Goal: Task Accomplishment & Management: Manage account settings

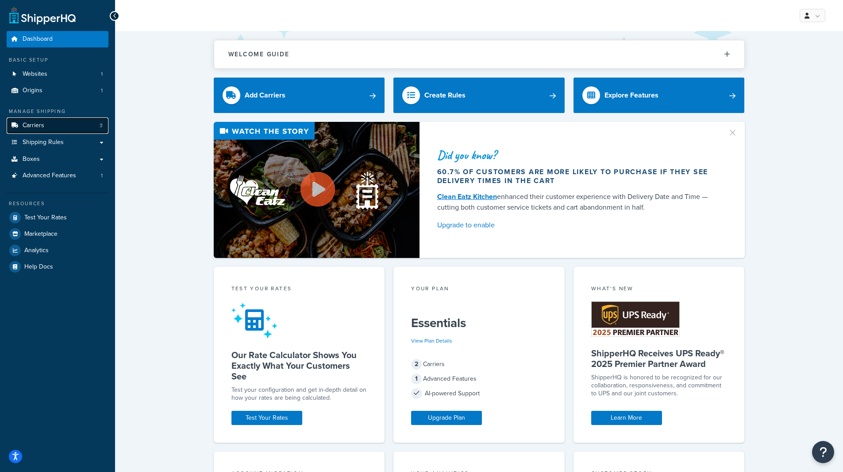
click at [48, 124] on link "Carriers 3" at bounding box center [58, 125] width 102 height 16
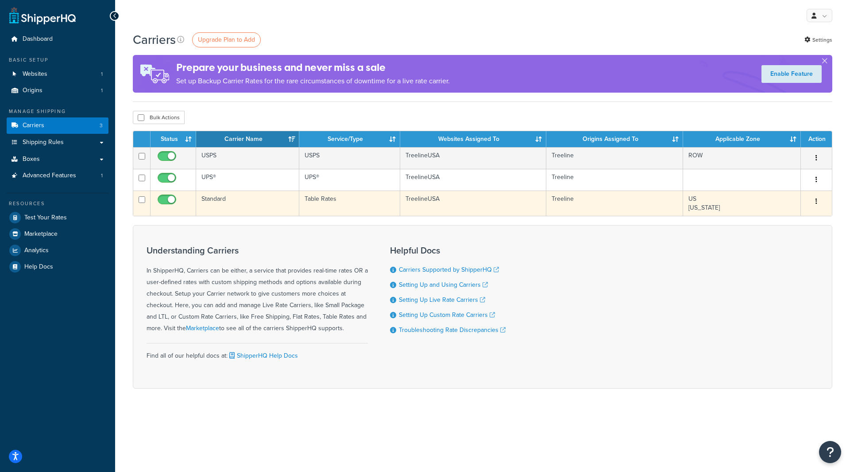
click at [228, 201] on td "Standard" at bounding box center [247, 202] width 103 height 25
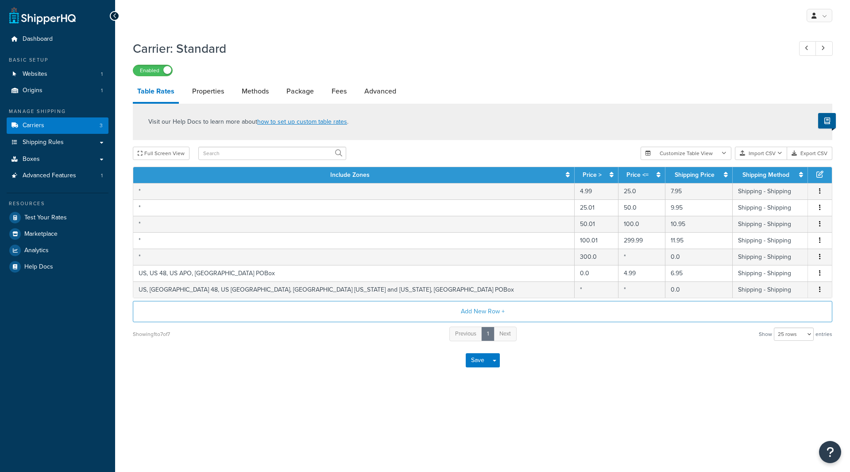
select select "25"
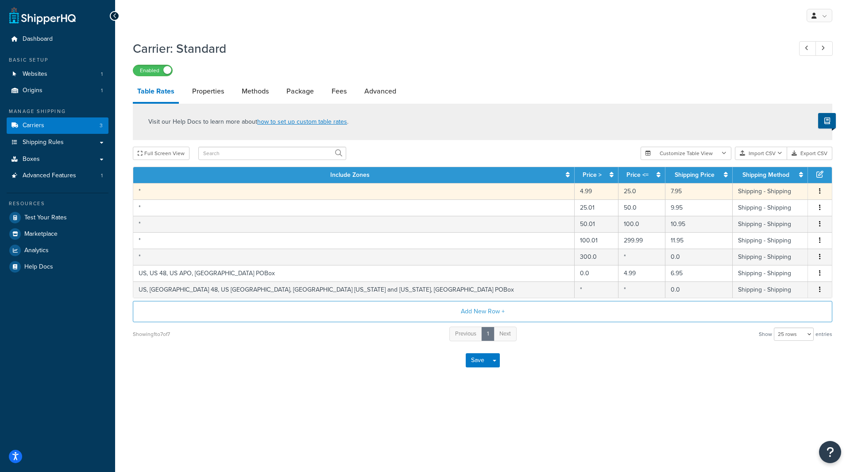
click at [665, 195] on td "7.95" at bounding box center [698, 191] width 67 height 16
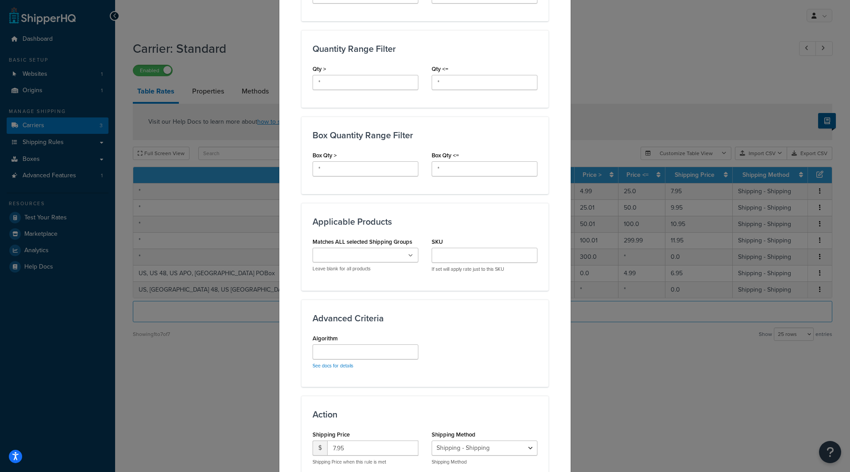
scroll to position [431, 0]
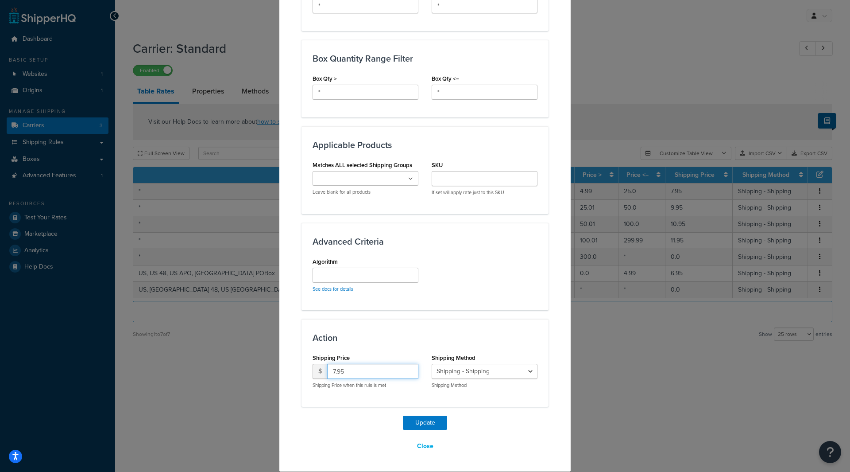
drag, startPoint x: 327, startPoint y: 374, endPoint x: 307, endPoint y: 372, distance: 19.6
click at [307, 372] on div "Shipping Price $ 7.95 Shipping Price when this rule is met" at bounding box center [365, 373] width 119 height 44
drag, startPoint x: 361, startPoint y: 371, endPoint x: 314, endPoint y: 378, distance: 47.5
click at [314, 379] on div "$ 4.99" at bounding box center [366, 370] width 106 height 15
type input "4.99"
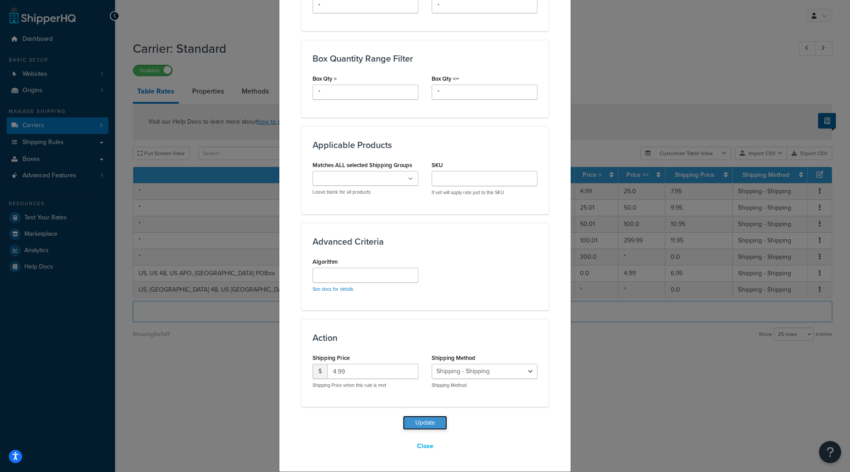
click at [422, 422] on button "Update" at bounding box center [425, 422] width 44 height 14
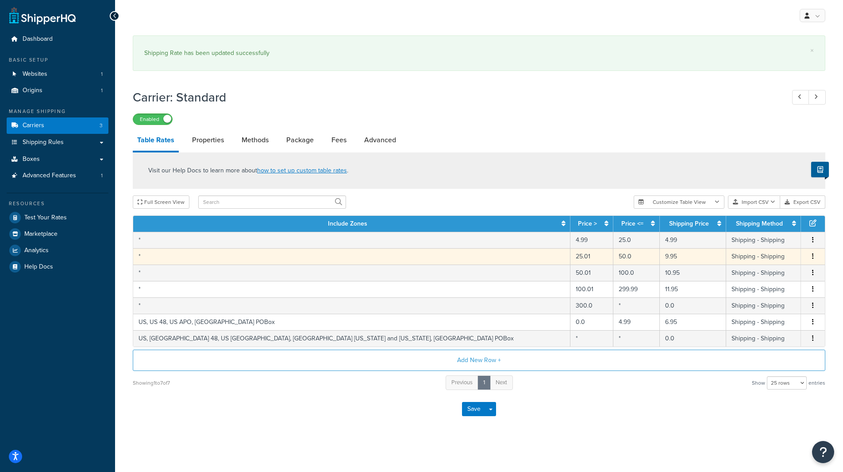
click at [660, 250] on td "9.95" at bounding box center [693, 256] width 66 height 16
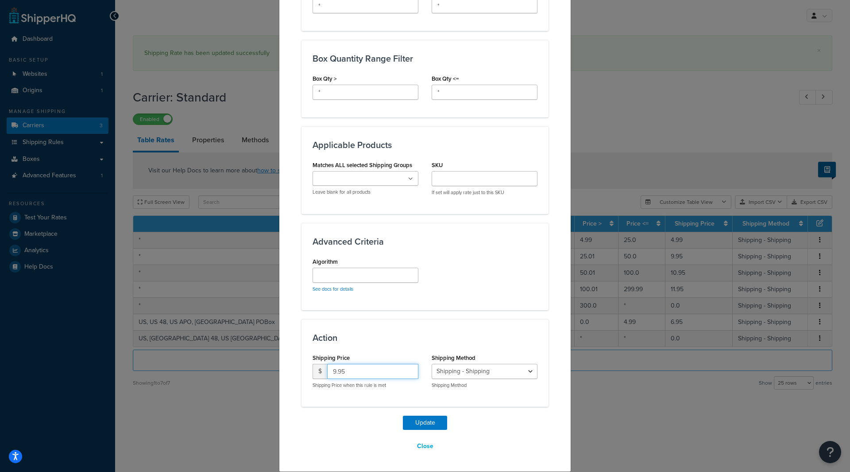
drag, startPoint x: 338, startPoint y: 372, endPoint x: 310, endPoint y: 375, distance: 28.0
click at [313, 375] on div "$ 9.95" at bounding box center [366, 370] width 106 height 15
paste input "4.99"
type input "4.99"
click at [414, 420] on button "Update" at bounding box center [425, 422] width 44 height 14
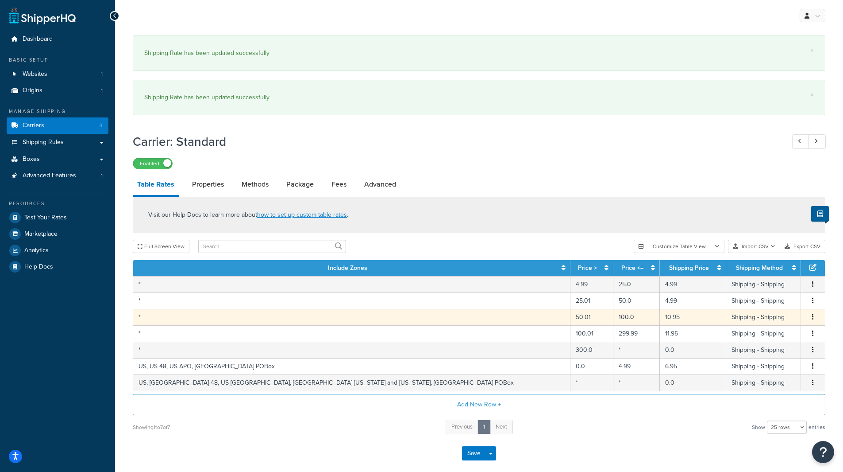
click at [660, 305] on td "4.99" at bounding box center [693, 300] width 66 height 16
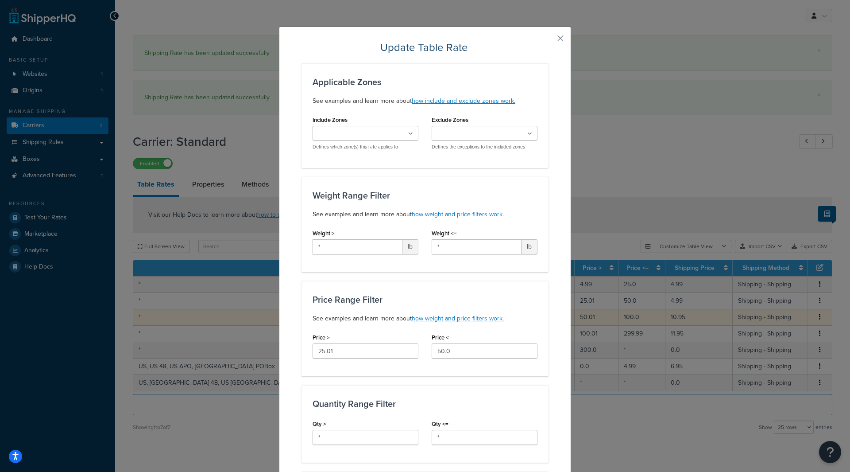
click at [605, 316] on div "Update Table Rate Applicable Zones See examples and learn more about how includ…" at bounding box center [425, 236] width 850 height 472
click at [549, 40] on button "button" at bounding box center [547, 41] width 2 height 2
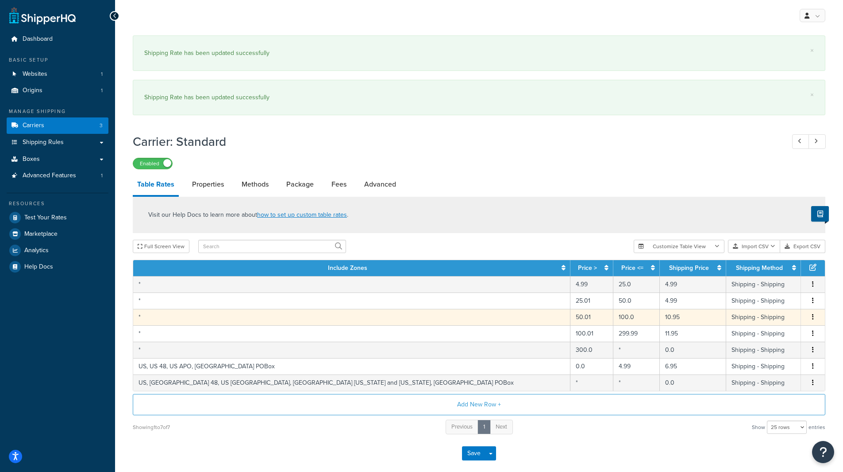
click at [660, 316] on td "10.95" at bounding box center [693, 317] width 66 height 16
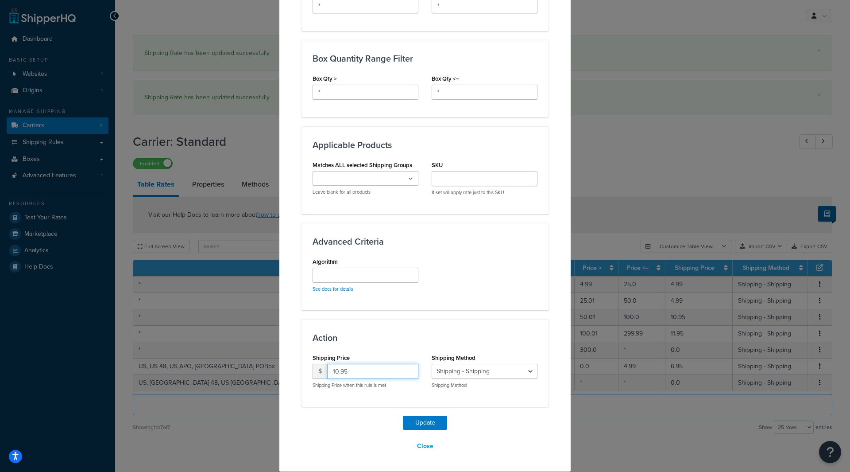
drag, startPoint x: 351, startPoint y: 376, endPoint x: 327, endPoint y: 387, distance: 25.8
click at [327, 387] on div "$ 10.95 Shipping Price when this rule is met" at bounding box center [366, 375] width 106 height 25
paste input "4.99"
type input "4.99"
click at [410, 417] on button "Update" at bounding box center [425, 422] width 44 height 14
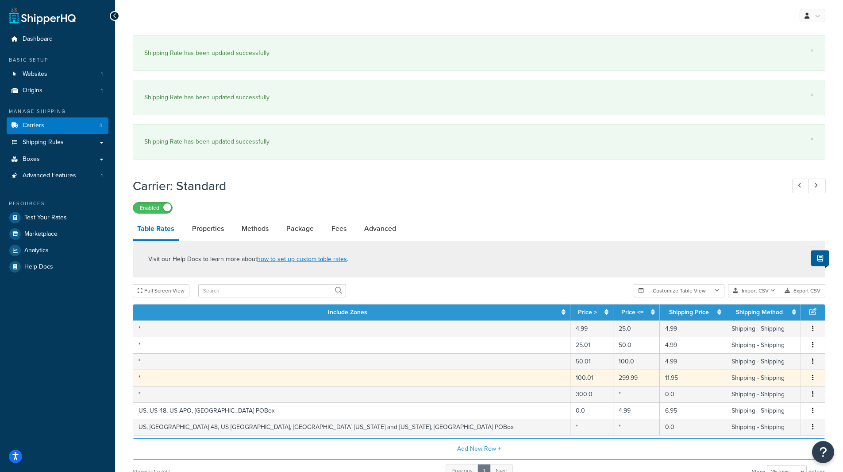
click at [660, 383] on td "11.95" at bounding box center [693, 377] width 66 height 16
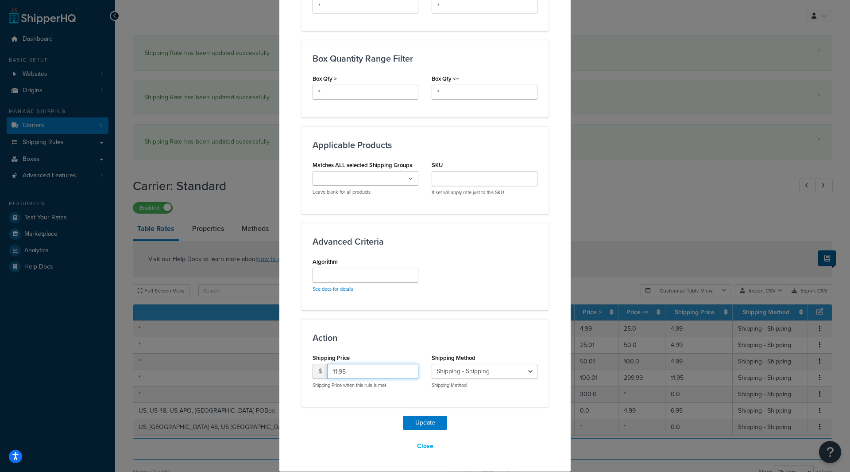
drag, startPoint x: 348, startPoint y: 371, endPoint x: 308, endPoint y: 379, distance: 41.4
click at [308, 379] on div "Shipping Price $ 11.95 Shipping Price when this rule is met" at bounding box center [365, 373] width 119 height 44
paste input "4.99"
type input "4.99"
click at [421, 426] on button "Update" at bounding box center [425, 422] width 44 height 14
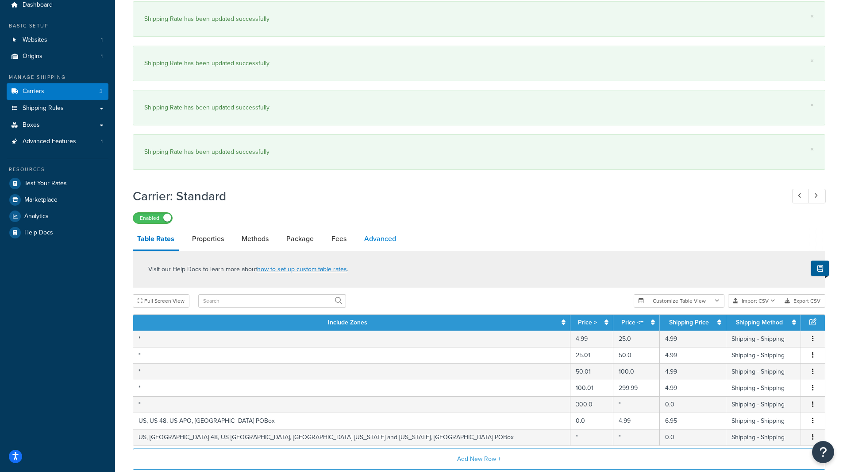
scroll to position [134, 0]
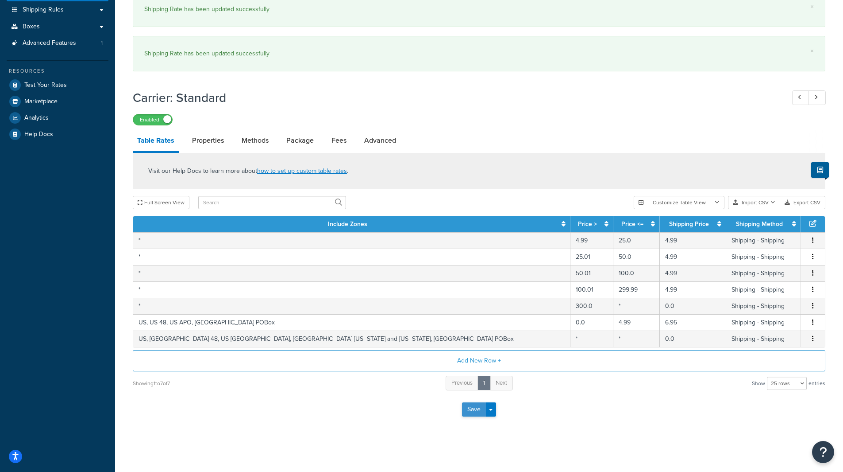
click at [472, 414] on button "Save" at bounding box center [474, 409] width 24 height 14
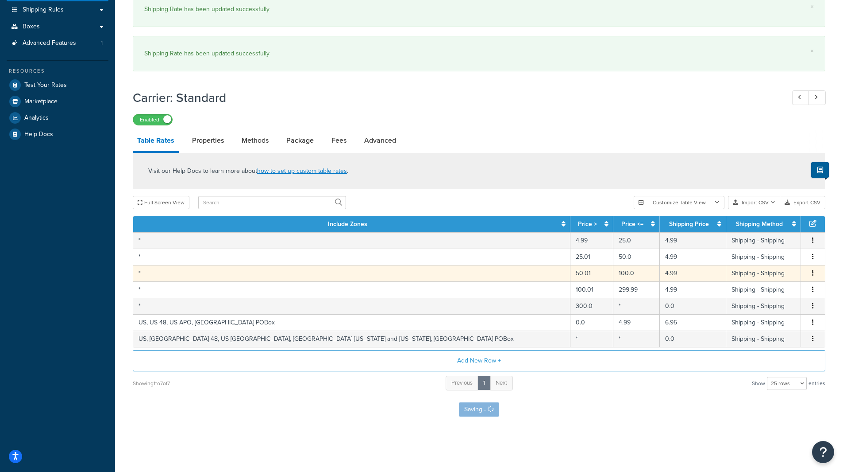
scroll to position [0, 0]
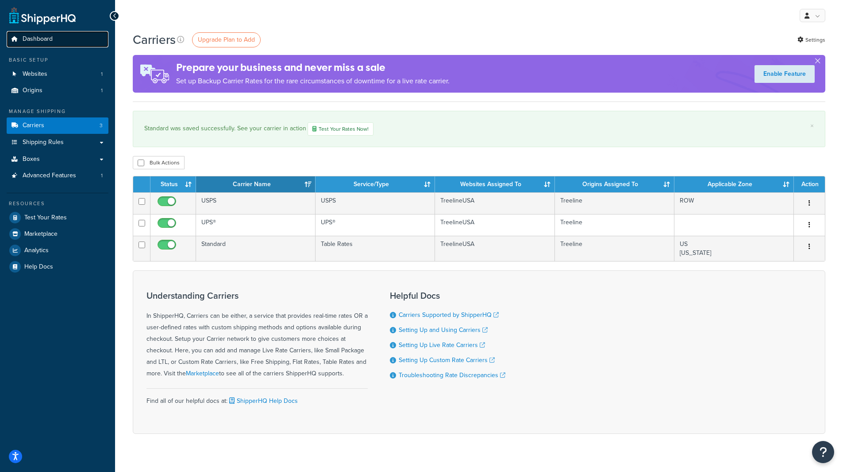
click at [36, 36] on span "Dashboard" at bounding box center [38, 39] width 30 height 8
